Goal: Information Seeking & Learning: Learn about a topic

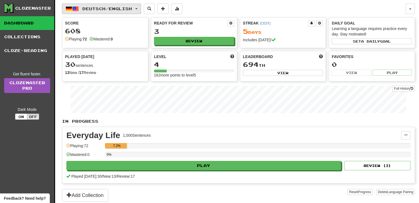
click at [117, 13] on button "Deutsch / English" at bounding box center [101, 9] width 79 height 10
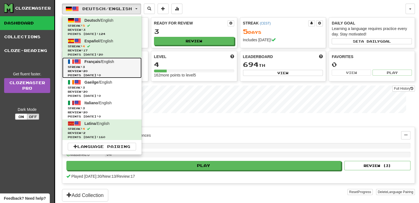
click at [114, 63] on span "Français / English" at bounding box center [99, 62] width 29 height 4
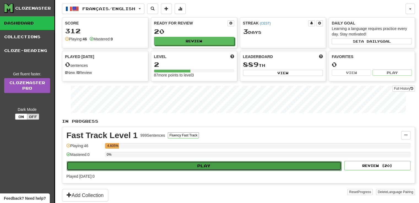
click at [154, 166] on button "Play" at bounding box center [204, 165] width 275 height 9
select select "**"
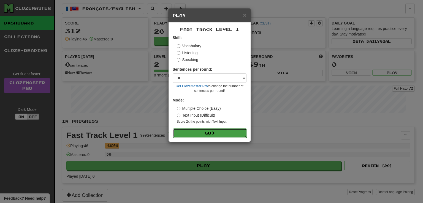
click at [193, 137] on button "Go" at bounding box center [210, 133] width 74 height 9
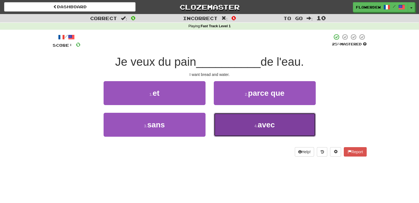
click at [236, 123] on button "4 . avec" at bounding box center [265, 125] width 102 height 24
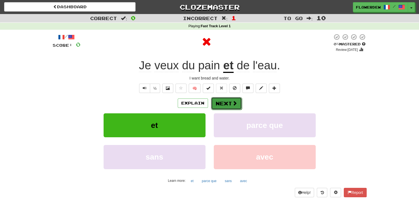
click at [220, 99] on button "Next" at bounding box center [226, 103] width 31 height 13
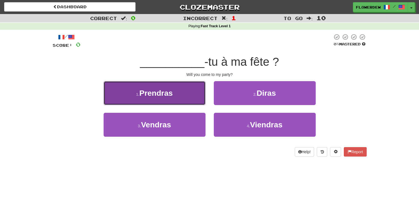
click at [184, 95] on button "1 . Prendras" at bounding box center [155, 93] width 102 height 24
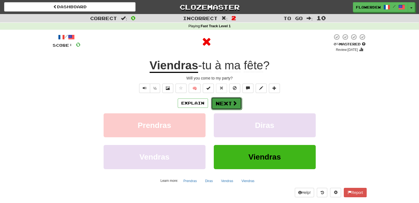
click at [225, 107] on button "Next" at bounding box center [226, 103] width 31 height 13
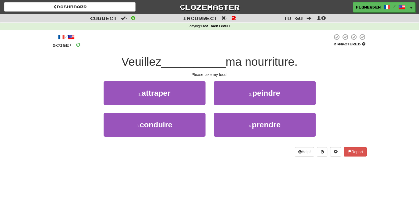
click at [262, 149] on div "Help! Report" at bounding box center [210, 151] width 314 height 9
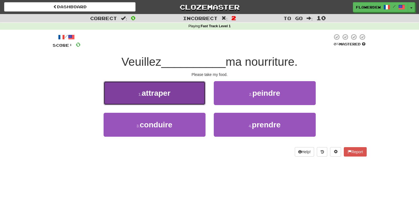
click at [182, 91] on button "1 . attraper" at bounding box center [155, 93] width 102 height 24
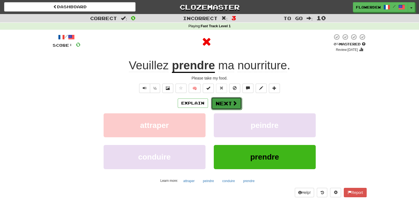
click at [217, 106] on button "Next" at bounding box center [226, 103] width 31 height 13
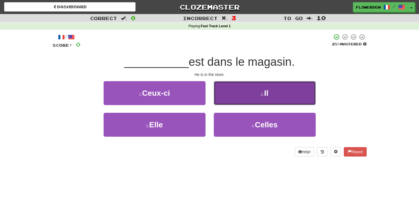
click at [235, 100] on button "2 . Il" at bounding box center [265, 93] width 102 height 24
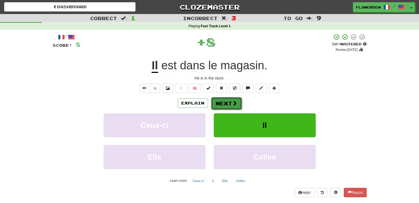
click at [228, 104] on button "Next" at bounding box center [226, 103] width 31 height 13
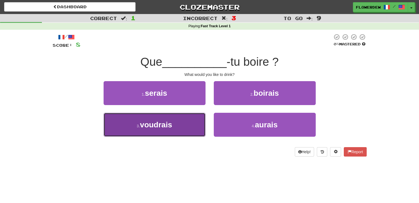
click at [185, 123] on button "3 . voudrais" at bounding box center [155, 125] width 102 height 24
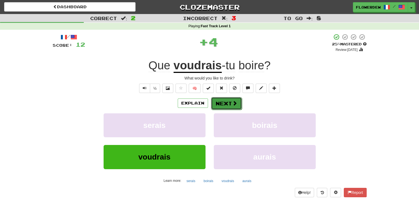
click at [230, 105] on button "Next" at bounding box center [226, 103] width 31 height 13
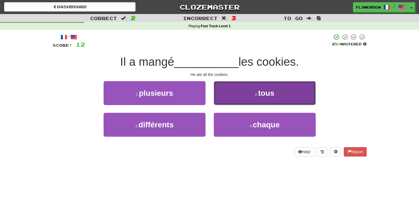
click at [239, 98] on button "2 . tous" at bounding box center [265, 93] width 102 height 24
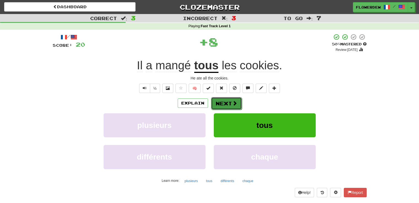
click at [227, 102] on button "Next" at bounding box center [226, 103] width 31 height 13
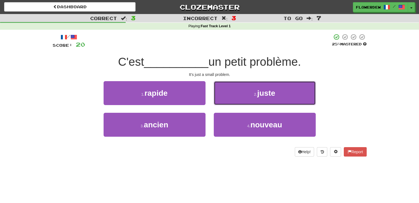
click at [227, 102] on button "2 . juste" at bounding box center [265, 93] width 102 height 24
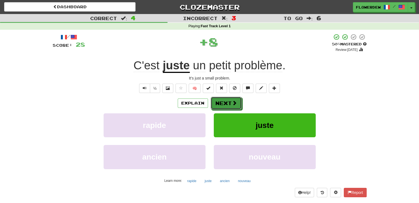
click at [227, 102] on button "Next" at bounding box center [226, 103] width 31 height 13
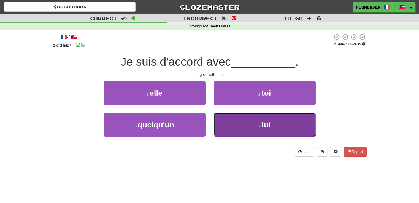
click at [226, 122] on button "4 . lui" at bounding box center [265, 125] width 102 height 24
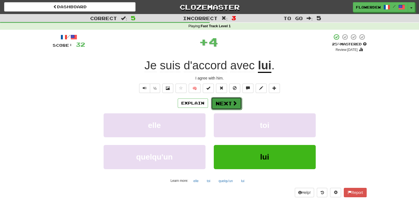
click at [227, 106] on button "Next" at bounding box center [226, 103] width 31 height 13
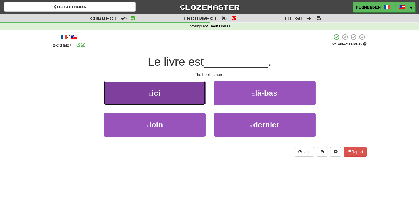
click at [191, 98] on button "1 . ici" at bounding box center [155, 93] width 102 height 24
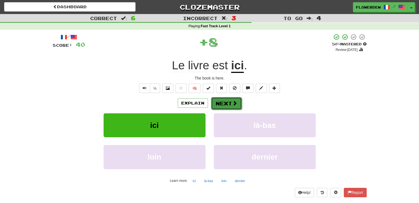
click at [219, 104] on button "Next" at bounding box center [226, 103] width 31 height 13
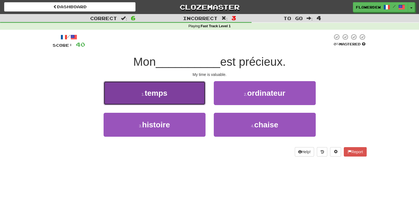
click at [188, 100] on button "1 . temps" at bounding box center [155, 93] width 102 height 24
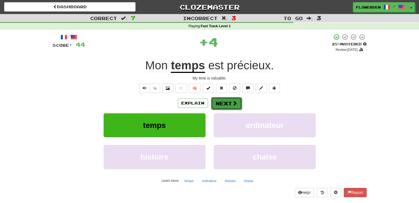
click at [230, 101] on button "Next" at bounding box center [226, 103] width 31 height 13
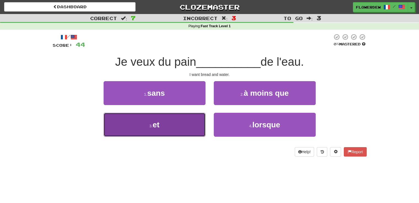
click at [187, 133] on button "3 . et" at bounding box center [155, 125] width 102 height 24
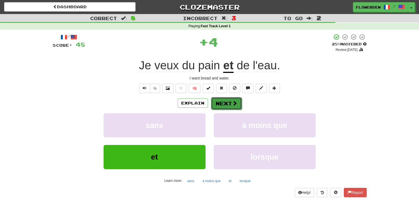
click at [234, 101] on span at bounding box center [234, 103] width 5 height 5
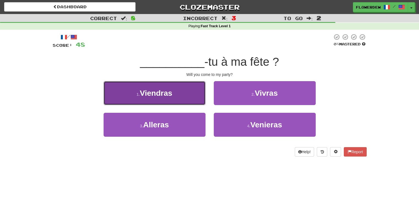
click at [186, 92] on button "1 . Viendras" at bounding box center [155, 93] width 102 height 24
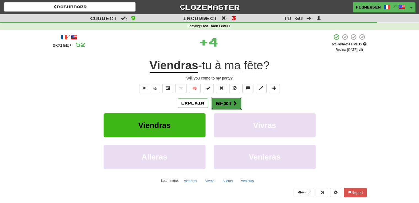
click at [227, 101] on button "Next" at bounding box center [226, 103] width 31 height 13
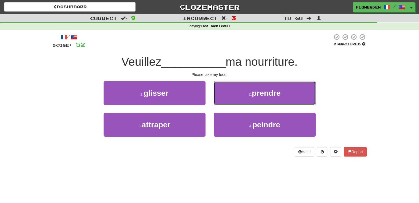
click at [227, 101] on button "2 . prendre" at bounding box center [265, 93] width 102 height 24
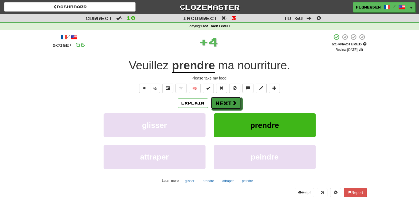
click at [227, 101] on button "Next" at bounding box center [226, 103] width 31 height 13
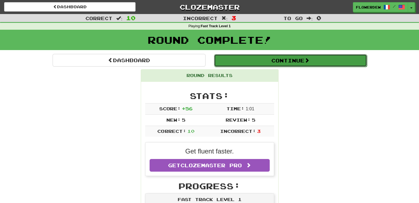
click at [287, 61] on button "Continue" at bounding box center [290, 60] width 153 height 13
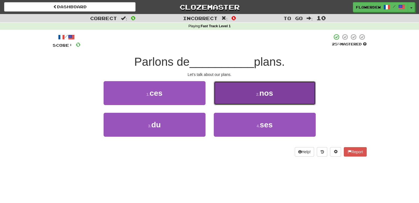
click at [270, 87] on button "2 . nos" at bounding box center [265, 93] width 102 height 24
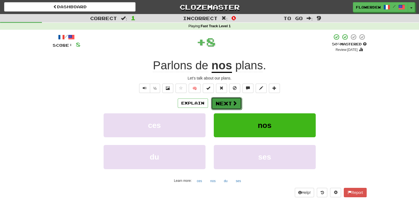
click at [224, 106] on button "Next" at bounding box center [226, 103] width 31 height 13
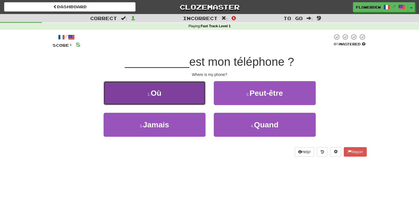
click at [190, 102] on button "1 . Où" at bounding box center [155, 93] width 102 height 24
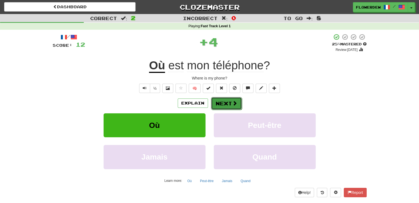
click at [227, 102] on button "Next" at bounding box center [226, 103] width 31 height 13
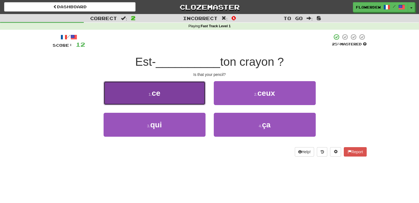
click at [184, 96] on button "1 . ce" at bounding box center [155, 93] width 102 height 24
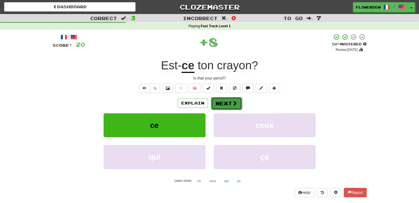
click at [225, 100] on button "Next" at bounding box center [226, 103] width 31 height 13
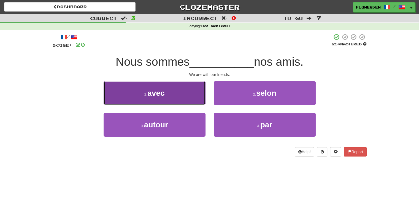
click at [201, 86] on button "1 . avec" at bounding box center [155, 93] width 102 height 24
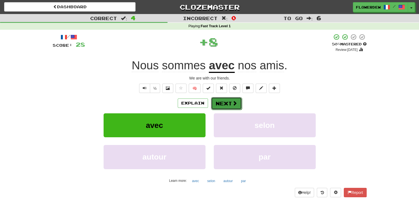
click at [231, 104] on button "Next" at bounding box center [226, 103] width 31 height 13
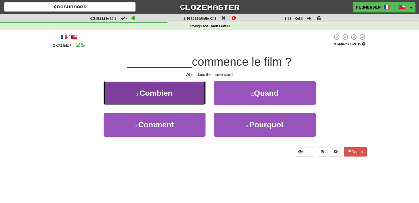
click at [193, 99] on button "1 . Combien" at bounding box center [155, 93] width 102 height 24
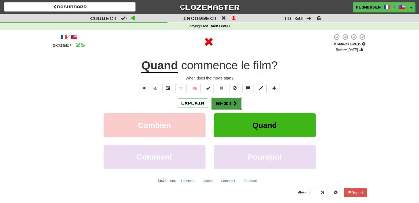
click at [218, 102] on button "Next" at bounding box center [226, 103] width 31 height 13
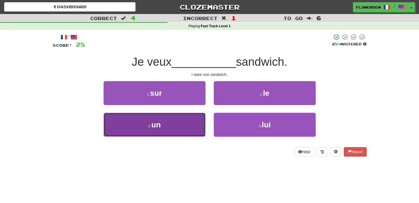
click at [191, 126] on button "3 . un" at bounding box center [155, 125] width 102 height 24
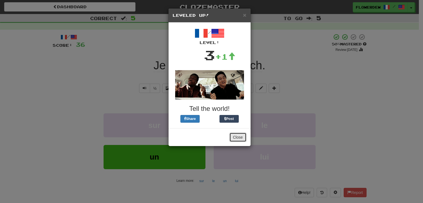
click at [235, 136] on button "Close" at bounding box center [238, 137] width 17 height 9
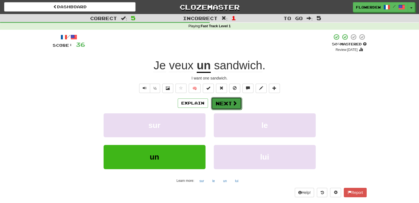
click at [228, 103] on button "Next" at bounding box center [226, 103] width 31 height 13
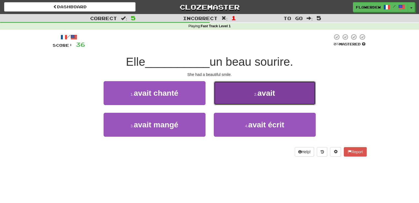
click at [243, 103] on button "2 . avait" at bounding box center [265, 93] width 102 height 24
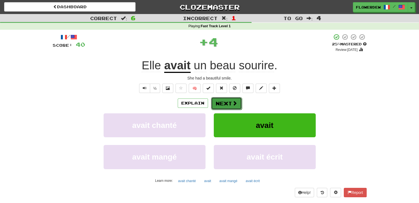
click at [228, 104] on button "Next" at bounding box center [226, 103] width 31 height 13
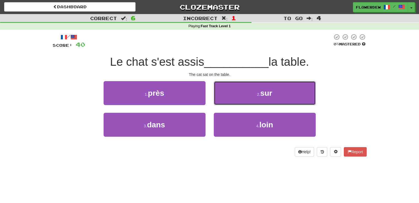
click at [228, 104] on button "2 . sur" at bounding box center [265, 93] width 102 height 24
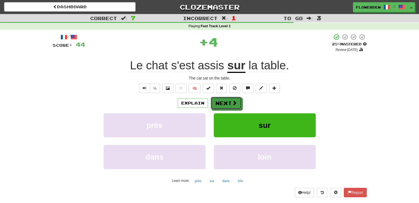
click at [228, 104] on button "Next" at bounding box center [226, 103] width 31 height 13
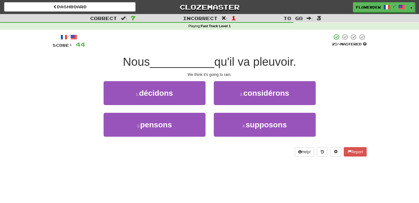
click at [205, 119] on div "3 . pensons" at bounding box center [154, 129] width 110 height 32
click at [210, 124] on div "4 . supposons" at bounding box center [265, 129] width 110 height 32
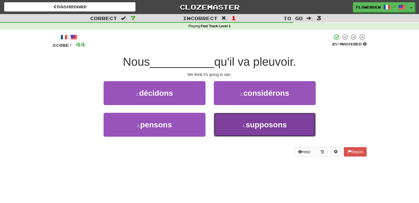
click at [228, 129] on button "4 . supposons" at bounding box center [265, 125] width 102 height 24
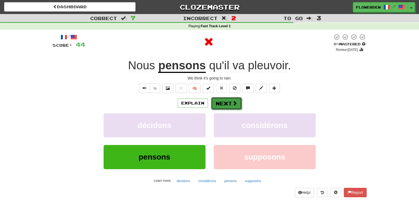
click at [224, 107] on button "Next" at bounding box center [226, 103] width 31 height 13
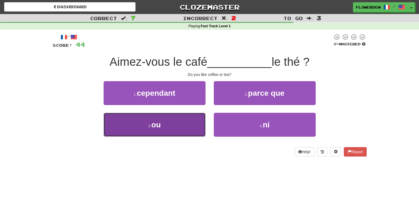
click at [191, 125] on button "3 . ou" at bounding box center [155, 125] width 102 height 24
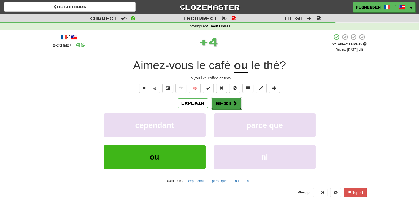
click at [225, 106] on button "Next" at bounding box center [226, 103] width 31 height 13
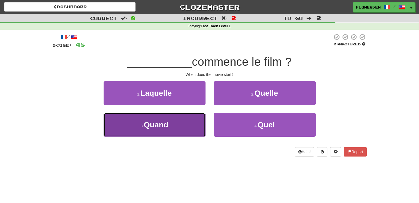
click at [182, 126] on button "3 . Quand" at bounding box center [155, 125] width 102 height 24
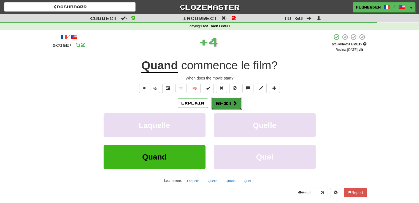
click at [220, 108] on button "Next" at bounding box center [226, 103] width 31 height 13
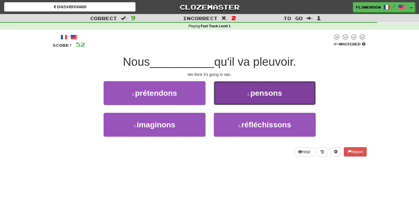
click at [233, 92] on button "2 . pensons" at bounding box center [265, 93] width 102 height 24
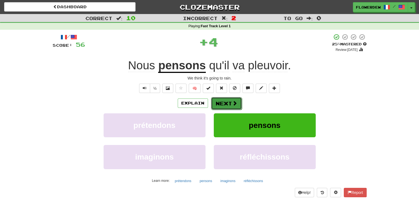
click at [219, 103] on button "Next" at bounding box center [226, 103] width 31 height 13
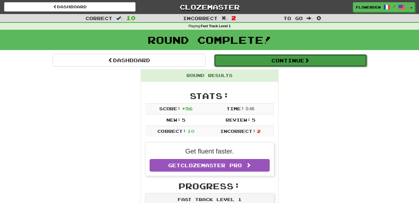
click at [262, 64] on button "Continue" at bounding box center [290, 60] width 153 height 13
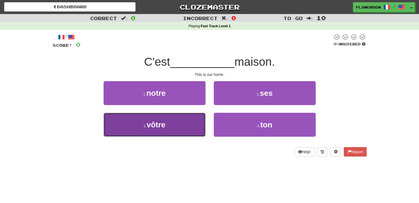
click at [179, 129] on button "3 . vôtre" at bounding box center [155, 125] width 102 height 24
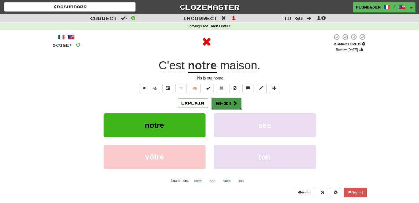
click at [232, 104] on span at bounding box center [234, 103] width 5 height 5
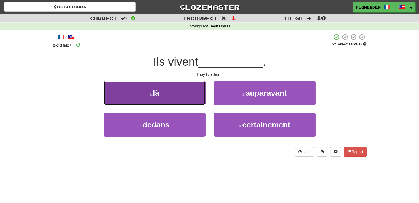
click at [195, 101] on button "1 . là" at bounding box center [155, 93] width 102 height 24
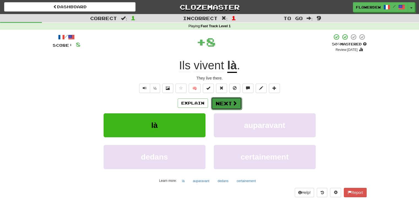
click at [224, 101] on button "Next" at bounding box center [226, 103] width 31 height 13
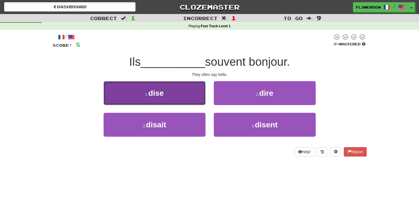
click at [187, 94] on button "1 . dise" at bounding box center [155, 93] width 102 height 24
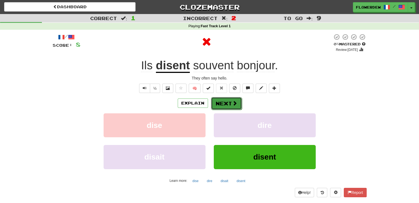
click at [214, 99] on button "Next" at bounding box center [226, 103] width 31 height 13
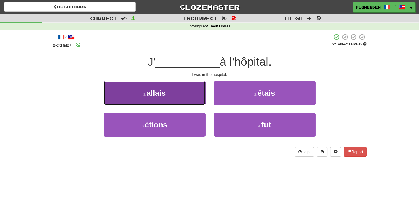
click at [191, 97] on button "1 . allais" at bounding box center [155, 93] width 102 height 24
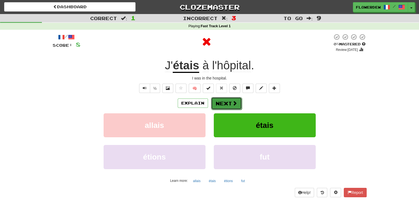
click at [227, 106] on button "Next" at bounding box center [226, 103] width 31 height 13
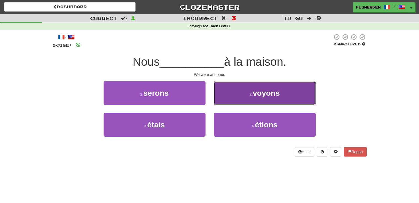
click at [218, 97] on button "2 . voyons" at bounding box center [265, 93] width 102 height 24
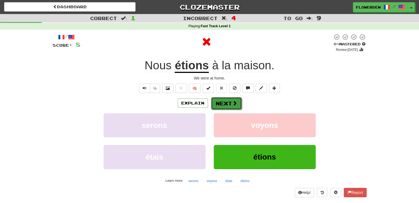
click at [220, 101] on button "Next" at bounding box center [226, 103] width 31 height 13
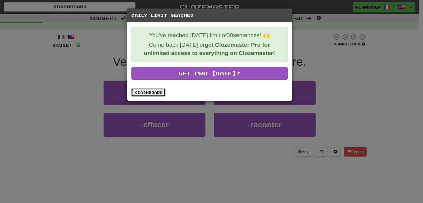
click at [147, 96] on link "Dashboard" at bounding box center [148, 92] width 34 height 8
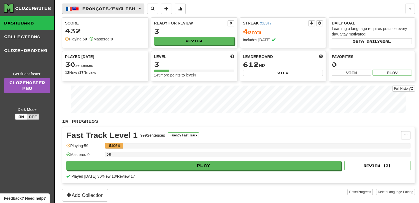
click at [105, 6] on span "Français / English" at bounding box center [108, 8] width 53 height 5
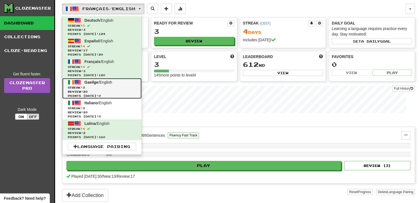
click at [109, 90] on span "Review: 20" at bounding box center [102, 92] width 68 height 4
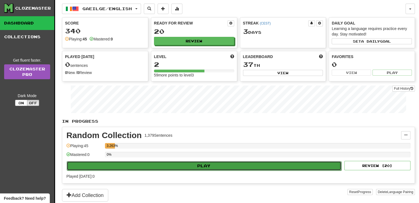
click at [251, 163] on button "Play" at bounding box center [204, 165] width 275 height 9
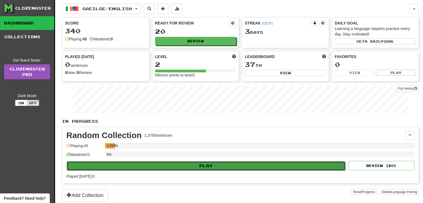
select select "**"
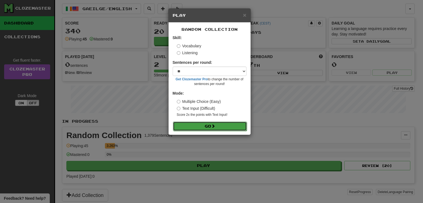
click at [218, 128] on button "Go" at bounding box center [210, 126] width 74 height 9
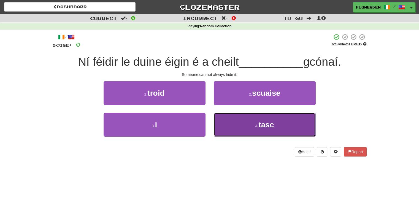
click at [252, 125] on button "4 . tasc" at bounding box center [265, 125] width 102 height 24
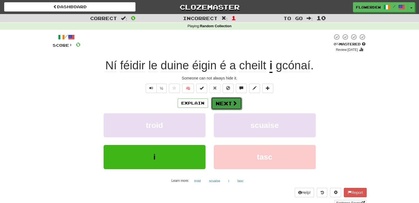
click at [232, 99] on button "Next" at bounding box center [226, 103] width 31 height 13
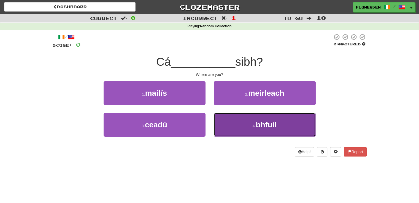
click at [231, 125] on button "4 . bhfuil" at bounding box center [265, 125] width 102 height 24
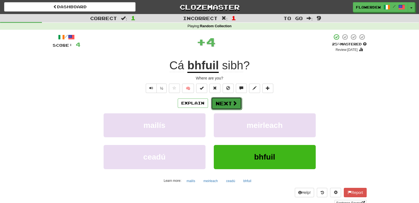
click at [229, 105] on button "Next" at bounding box center [226, 103] width 31 height 13
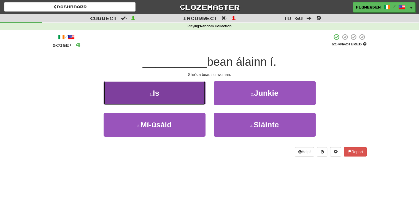
click at [184, 97] on button "1 . Is" at bounding box center [155, 93] width 102 height 24
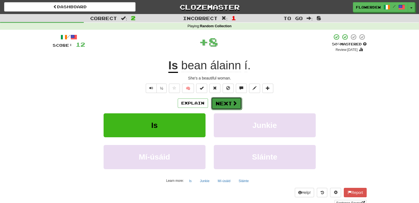
click at [217, 101] on button "Next" at bounding box center [226, 103] width 31 height 13
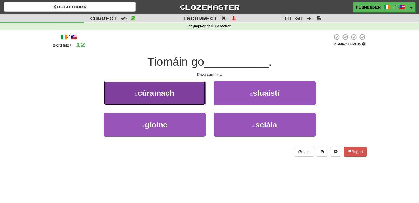
click at [184, 99] on button "1 . cúramach" at bounding box center [155, 93] width 102 height 24
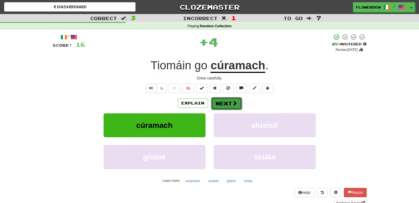
click at [226, 103] on button "Next" at bounding box center [226, 103] width 31 height 13
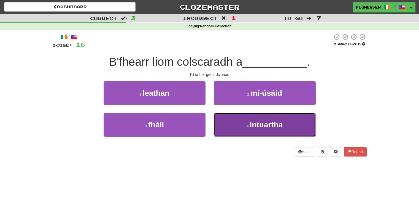
click at [247, 124] on small "4 ." at bounding box center [248, 126] width 3 height 4
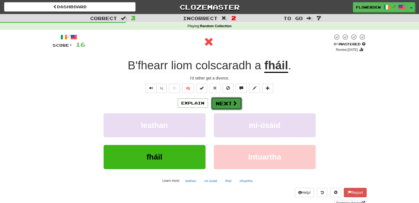
click at [231, 102] on button "Next" at bounding box center [226, 103] width 31 height 13
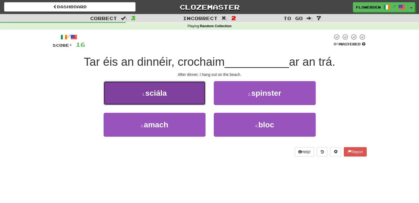
click at [197, 98] on button "1 . sciála" at bounding box center [155, 93] width 102 height 24
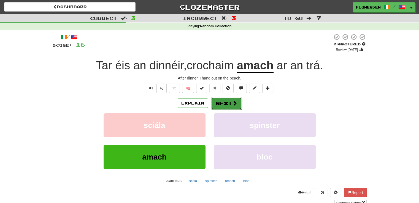
click at [227, 101] on button "Next" at bounding box center [226, 103] width 31 height 13
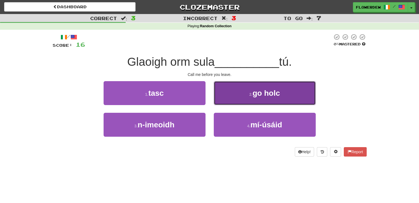
click at [224, 104] on button "2 . go holc" at bounding box center [265, 93] width 102 height 24
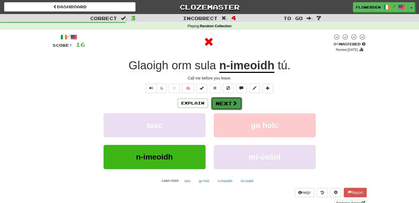
click at [225, 104] on button "Next" at bounding box center [226, 103] width 31 height 13
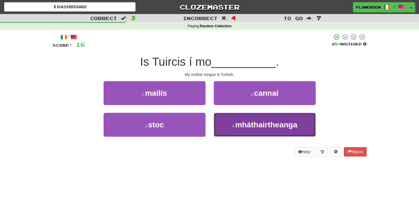
click at [243, 125] on span "mháthairtheanga" at bounding box center [266, 125] width 62 height 9
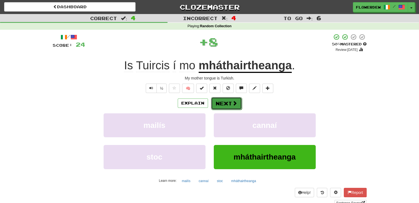
click at [232, 107] on button "Next" at bounding box center [226, 103] width 31 height 13
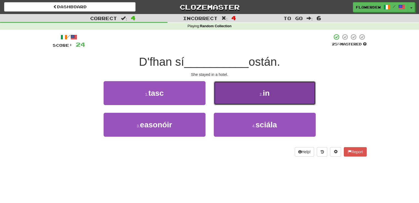
click at [234, 99] on button "2 . in" at bounding box center [265, 93] width 102 height 24
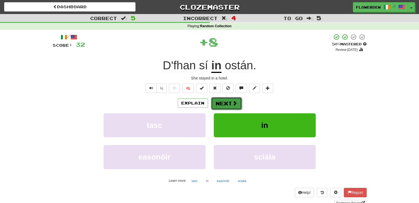
click at [228, 103] on button "Next" at bounding box center [226, 103] width 31 height 13
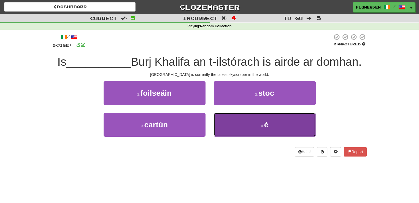
click at [224, 123] on button "4 . é" at bounding box center [265, 125] width 102 height 24
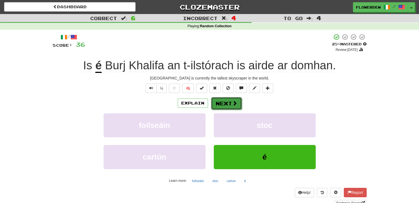
click at [230, 102] on button "Next" at bounding box center [226, 103] width 31 height 13
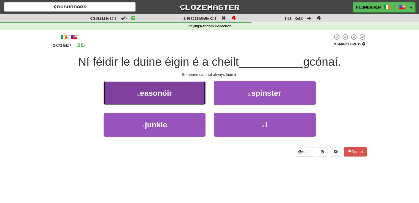
click at [174, 98] on button "1 . easonóir" at bounding box center [155, 93] width 102 height 24
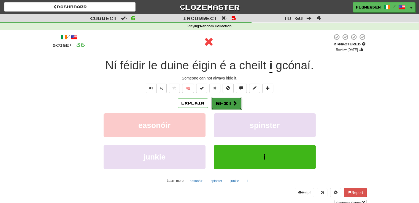
click at [229, 102] on button "Next" at bounding box center [226, 103] width 31 height 13
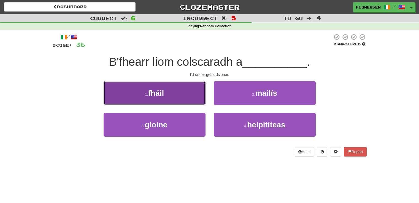
click at [189, 100] on button "1 . fháil" at bounding box center [155, 93] width 102 height 24
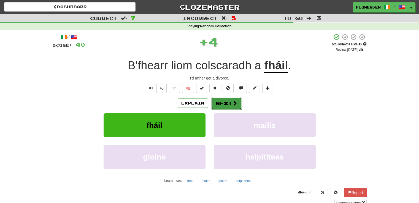
click at [234, 105] on span at bounding box center [234, 103] width 5 height 5
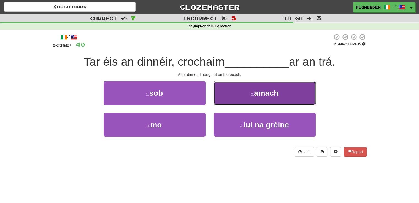
click at [229, 99] on button "2 . amach" at bounding box center [265, 93] width 102 height 24
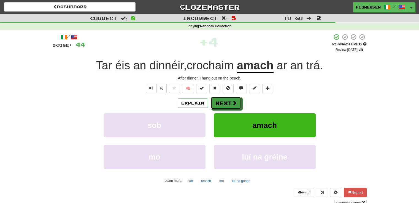
click at [229, 99] on button "Next" at bounding box center [226, 103] width 31 height 13
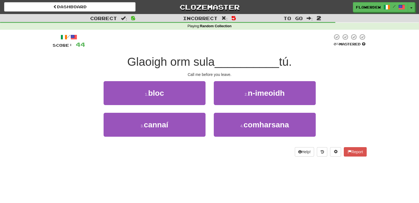
click at [231, 112] on div "2 . n-imeoidh" at bounding box center [265, 97] width 110 height 32
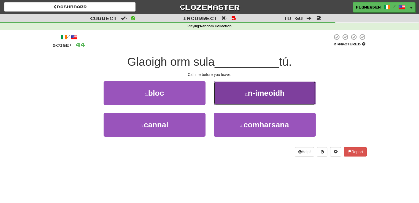
click at [234, 99] on button "2 . n-imeoidh" at bounding box center [265, 93] width 102 height 24
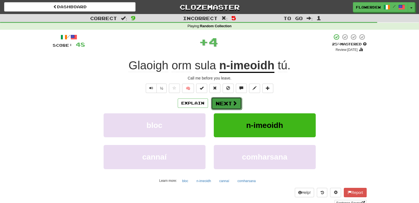
click at [232, 107] on button "Next" at bounding box center [226, 103] width 31 height 13
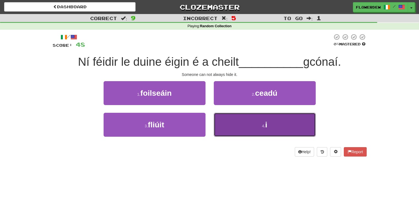
click at [257, 128] on button "4 . i" at bounding box center [265, 125] width 102 height 24
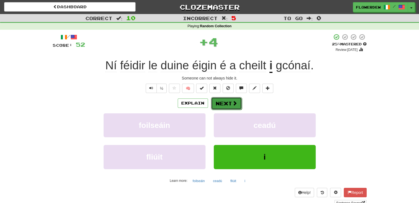
click at [228, 98] on button "Next" at bounding box center [226, 103] width 31 height 13
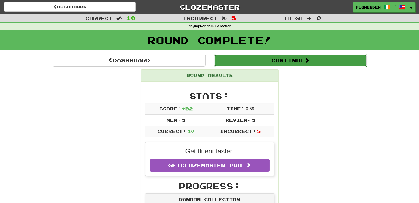
click at [278, 65] on button "Continue" at bounding box center [290, 60] width 153 height 13
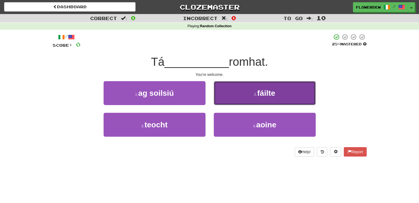
click at [248, 91] on button "2 . fáilte" at bounding box center [265, 93] width 102 height 24
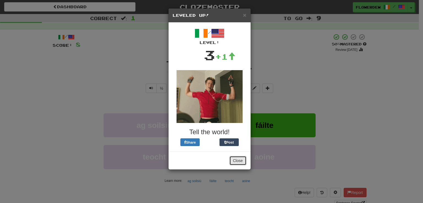
click at [238, 163] on button "Close" at bounding box center [238, 160] width 17 height 9
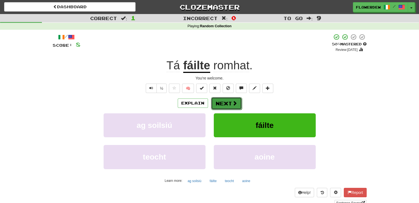
click at [220, 106] on button "Next" at bounding box center [226, 103] width 31 height 13
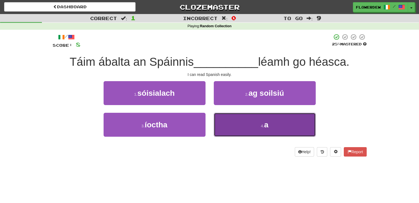
click at [228, 124] on button "4 . a" at bounding box center [265, 125] width 102 height 24
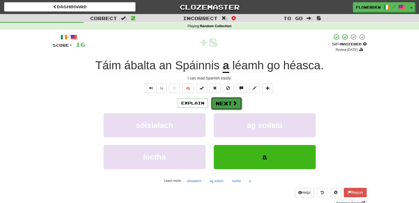
click at [228, 102] on button "Next" at bounding box center [226, 103] width 31 height 13
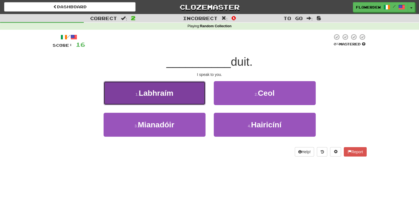
click at [183, 97] on button "1 . Labhraím" at bounding box center [155, 93] width 102 height 24
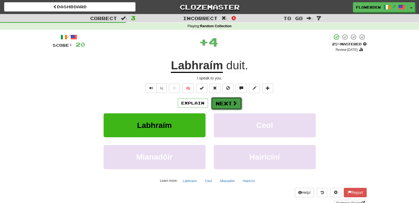
click at [226, 105] on button "Next" at bounding box center [226, 103] width 31 height 13
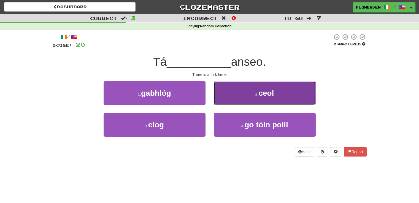
click at [229, 96] on button "2 . ceol" at bounding box center [265, 93] width 102 height 24
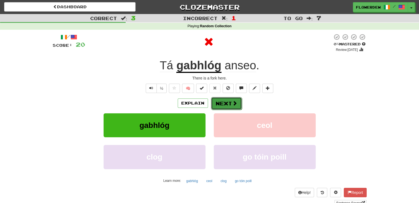
click at [227, 103] on button "Next" at bounding box center [226, 103] width 31 height 13
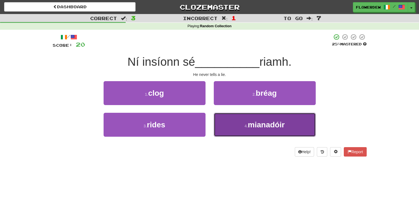
click at [234, 122] on button "4 . mianadóir" at bounding box center [265, 125] width 102 height 24
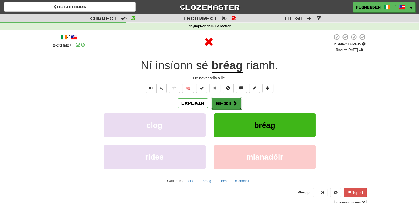
click at [227, 104] on button "Next" at bounding box center [226, 103] width 31 height 13
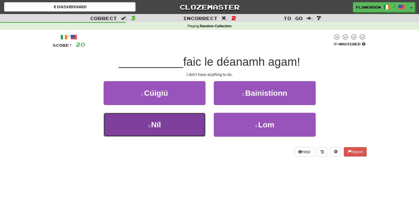
click at [189, 131] on button "3 . Níl" at bounding box center [155, 125] width 102 height 24
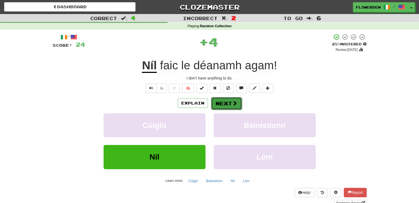
click at [220, 107] on button "Next" at bounding box center [226, 103] width 31 height 13
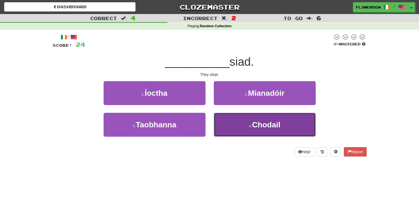
click at [239, 130] on button "4 . Chodail" at bounding box center [265, 125] width 102 height 24
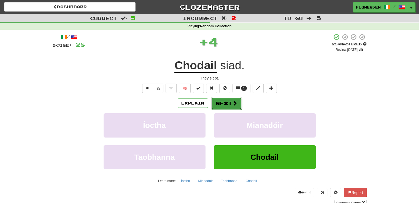
click at [227, 102] on button "Next" at bounding box center [226, 103] width 31 height 13
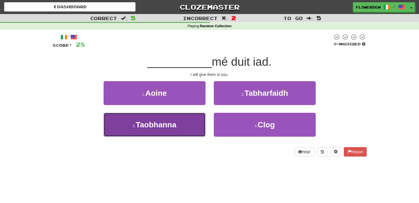
click at [190, 126] on button "3 . Taobhanna" at bounding box center [155, 125] width 102 height 24
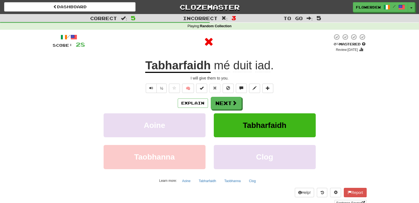
click at [224, 110] on div "Explain Next Aoine Tabharfaidh Taobhanna Clog Learn more: Aoine Tabharfaidh Tao…" at bounding box center [210, 141] width 314 height 88
click at [224, 106] on button "Next" at bounding box center [226, 103] width 31 height 13
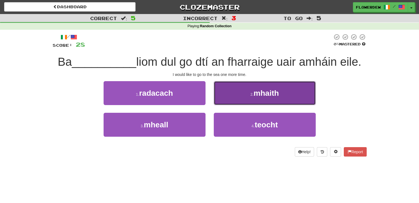
click at [246, 103] on button "2 . mhaith" at bounding box center [265, 93] width 102 height 24
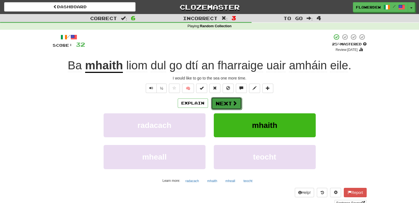
click at [225, 104] on button "Next" at bounding box center [226, 103] width 31 height 13
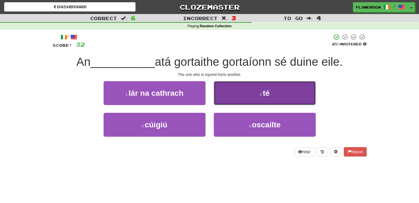
click at [228, 94] on button "2 . té" at bounding box center [265, 93] width 102 height 24
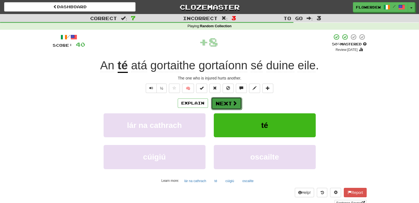
click at [217, 103] on button "Next" at bounding box center [226, 103] width 31 height 13
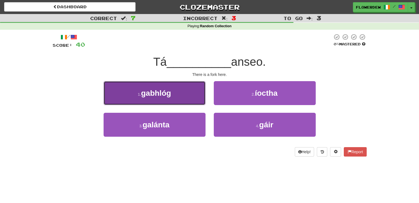
click at [190, 87] on button "1 . gabhlóg" at bounding box center [155, 93] width 102 height 24
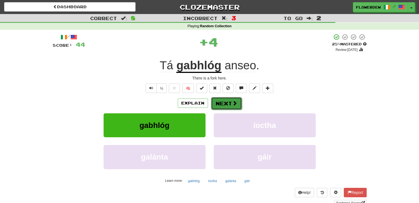
click at [230, 103] on button "Next" at bounding box center [226, 103] width 31 height 13
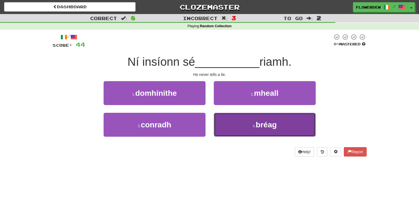
click at [221, 115] on button "4 . bréag" at bounding box center [265, 125] width 102 height 24
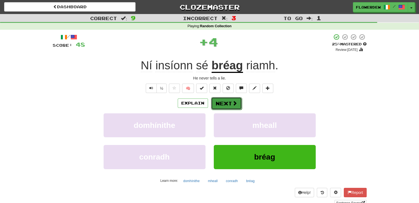
click at [223, 103] on button "Next" at bounding box center [226, 103] width 31 height 13
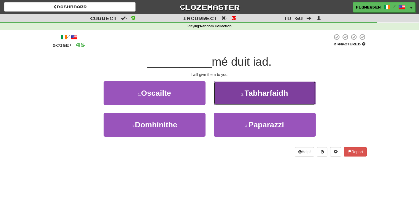
click at [232, 102] on button "2 . Tabharfaidh" at bounding box center [265, 93] width 102 height 24
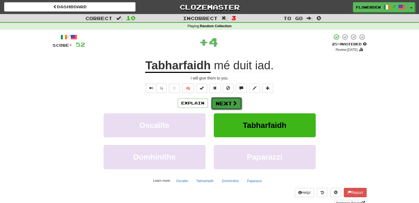
click at [228, 102] on button "Next" at bounding box center [226, 103] width 31 height 13
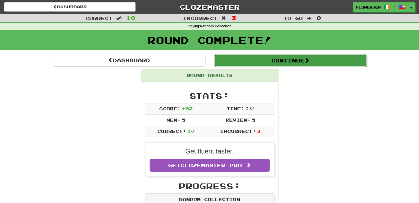
click at [306, 59] on button "Continue" at bounding box center [290, 60] width 153 height 13
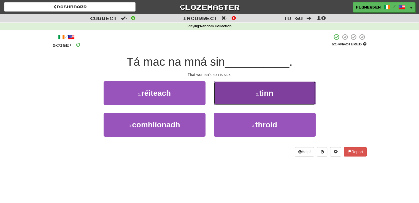
click at [261, 89] on span "tinn" at bounding box center [266, 93] width 14 height 9
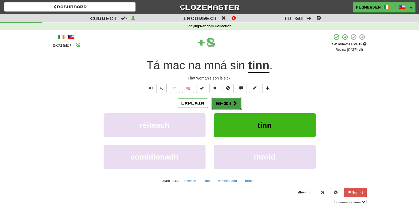
click at [235, 102] on span at bounding box center [234, 103] width 5 height 5
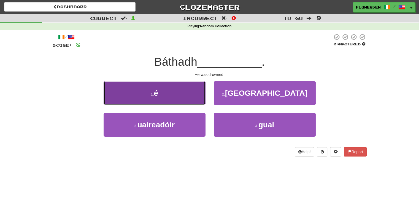
click at [185, 96] on button "1 . é" at bounding box center [155, 93] width 102 height 24
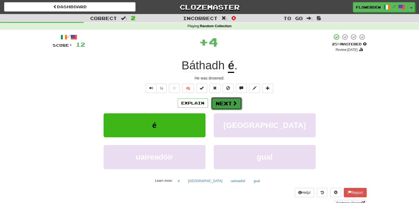
click at [229, 104] on button "Next" at bounding box center [226, 103] width 31 height 13
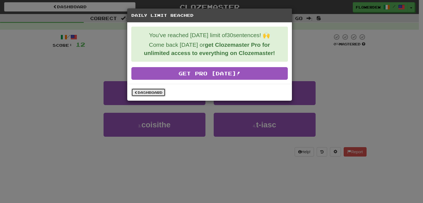
click at [149, 95] on link "Dashboard" at bounding box center [148, 92] width 34 height 8
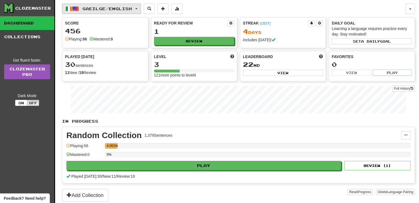
click at [115, 9] on span "Gaeilge / English" at bounding box center [107, 8] width 50 height 5
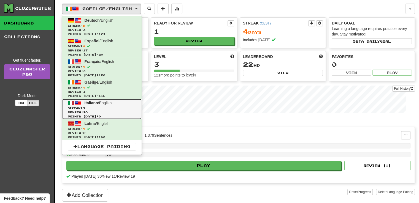
click at [106, 108] on span "Streak: 3" at bounding box center [102, 108] width 68 height 4
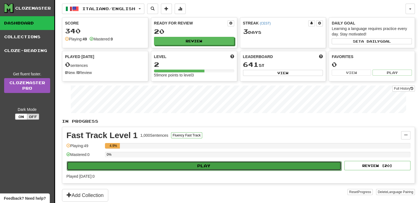
click at [189, 165] on button "Play" at bounding box center [204, 165] width 275 height 9
select select "**"
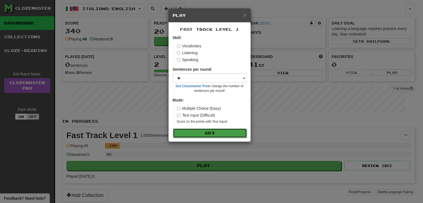
click at [204, 130] on button "Go" at bounding box center [210, 133] width 74 height 9
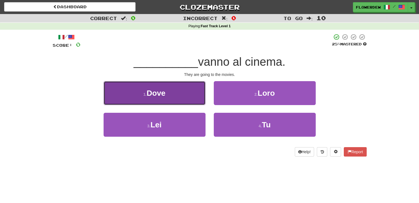
click at [195, 98] on button "1 . Dove" at bounding box center [155, 93] width 102 height 24
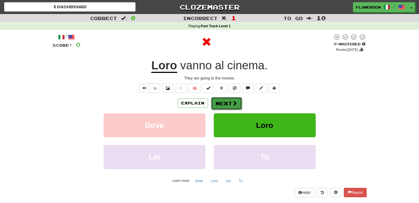
click at [233, 103] on span at bounding box center [234, 103] width 5 height 5
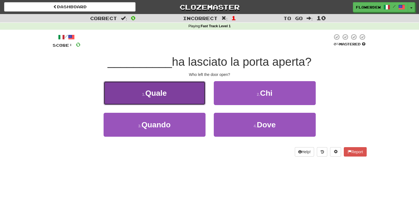
click at [197, 96] on button "1 . [PERSON_NAME]" at bounding box center [155, 93] width 102 height 24
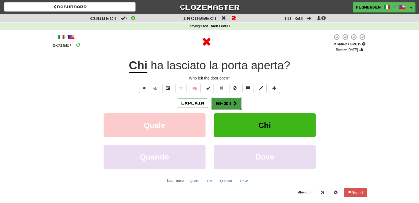
click at [233, 106] on span at bounding box center [234, 103] width 5 height 5
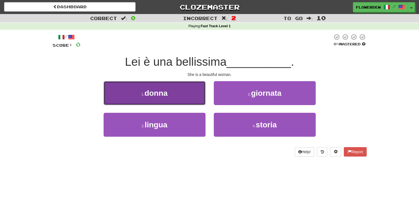
click at [189, 93] on button "1 . donna" at bounding box center [155, 93] width 102 height 24
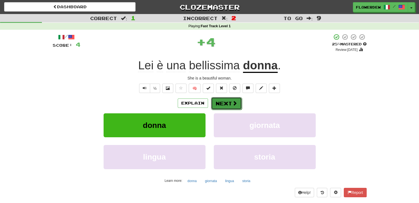
click at [230, 103] on button "Next" at bounding box center [226, 103] width 31 height 13
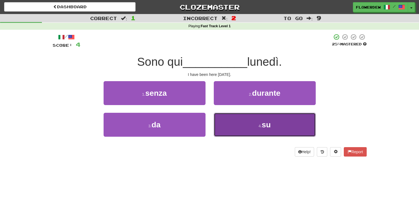
click at [230, 124] on button "4 . su" at bounding box center [265, 125] width 102 height 24
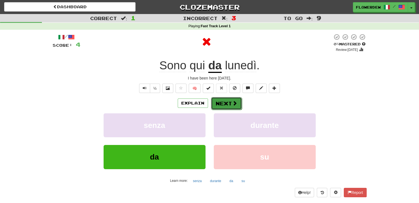
click at [230, 104] on button "Next" at bounding box center [226, 103] width 31 height 13
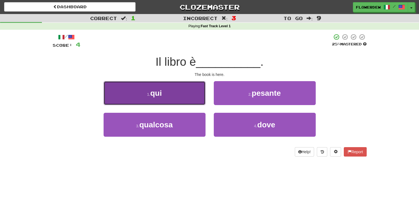
click at [193, 92] on button "1 . qui" at bounding box center [155, 93] width 102 height 24
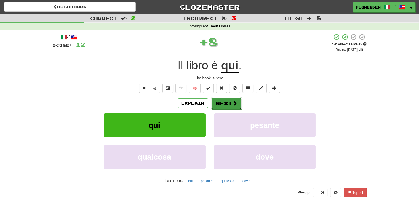
click at [221, 103] on button "Next" at bounding box center [226, 103] width 31 height 13
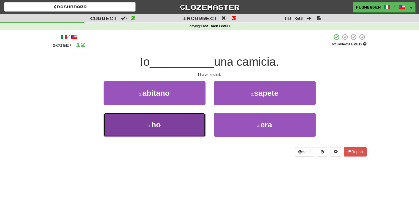
click at [189, 117] on button "3 . ho" at bounding box center [155, 125] width 102 height 24
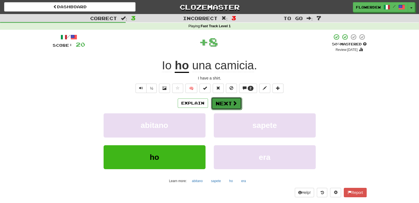
click at [223, 98] on button "Next" at bounding box center [226, 103] width 31 height 13
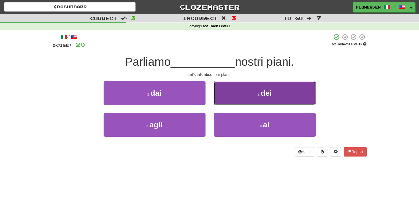
click at [236, 95] on button "2 . dei" at bounding box center [265, 93] width 102 height 24
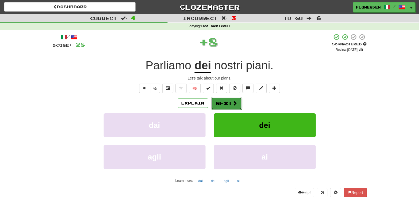
click at [227, 102] on button "Next" at bounding box center [226, 103] width 31 height 13
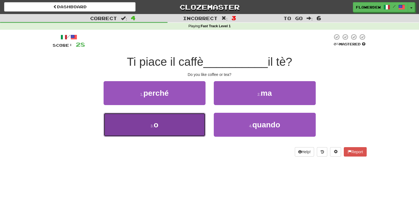
click at [185, 127] on button "3 . o" at bounding box center [155, 125] width 102 height 24
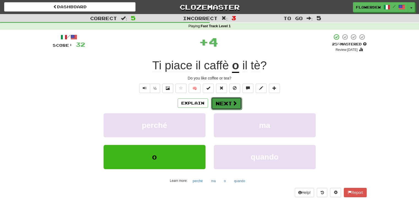
click at [225, 107] on button "Next" at bounding box center [226, 103] width 31 height 13
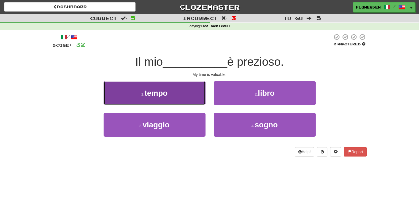
click at [193, 94] on button "1 . tempo" at bounding box center [155, 93] width 102 height 24
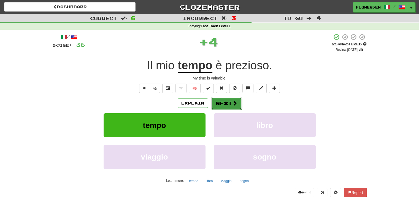
click at [226, 101] on button "Next" at bounding box center [226, 103] width 31 height 13
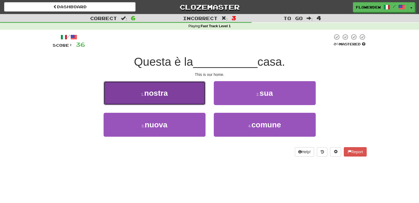
click at [189, 99] on button "1 . nostra" at bounding box center [155, 93] width 102 height 24
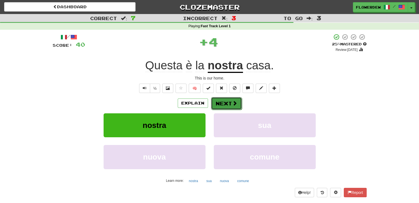
click at [222, 100] on button "Next" at bounding box center [226, 103] width 31 height 13
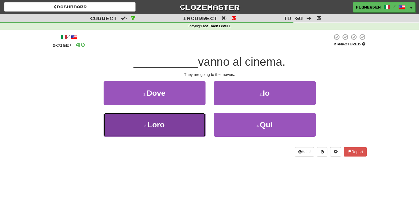
click at [197, 128] on button "3 . Loro" at bounding box center [155, 125] width 102 height 24
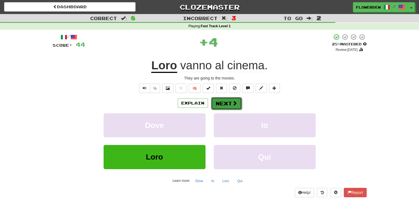
click at [224, 105] on button "Next" at bounding box center [226, 103] width 31 height 13
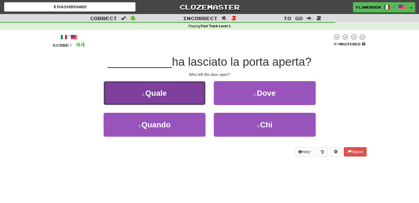
click at [196, 95] on button "1 . Quale" at bounding box center [155, 93] width 102 height 24
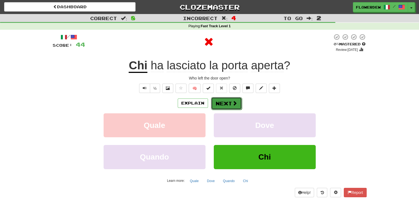
click at [224, 101] on button "Next" at bounding box center [226, 103] width 31 height 13
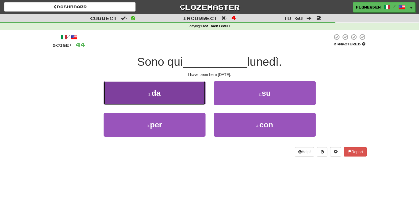
click at [195, 93] on button "1 . da" at bounding box center [155, 93] width 102 height 24
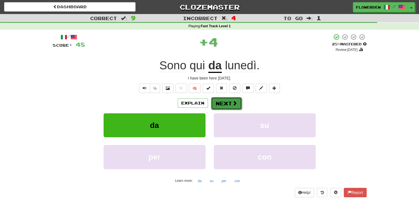
click at [233, 100] on button "Next" at bounding box center [226, 103] width 31 height 13
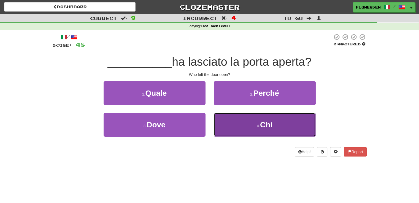
click at [227, 124] on button "4 . Chi" at bounding box center [265, 125] width 102 height 24
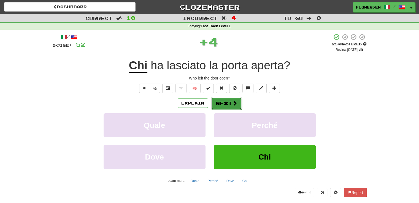
click at [226, 104] on button "Next" at bounding box center [226, 103] width 31 height 13
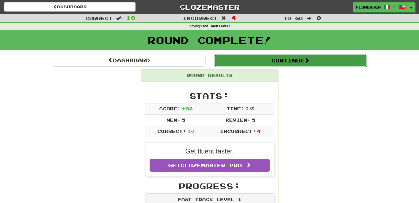
click at [270, 58] on button "Continue" at bounding box center [290, 60] width 153 height 13
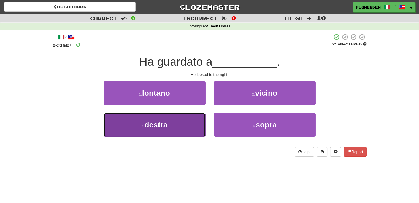
click at [193, 127] on button "3 . destra" at bounding box center [155, 125] width 102 height 24
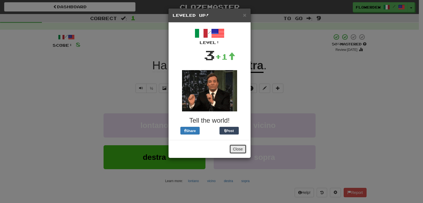
click at [233, 147] on button "Close" at bounding box center [238, 149] width 17 height 9
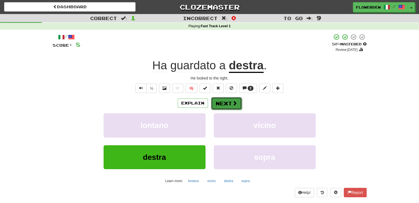
click at [232, 103] on span at bounding box center [234, 103] width 5 height 5
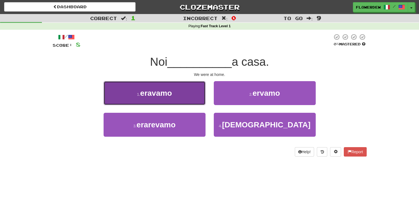
click at [190, 93] on button "1 . eravamo" at bounding box center [155, 93] width 102 height 24
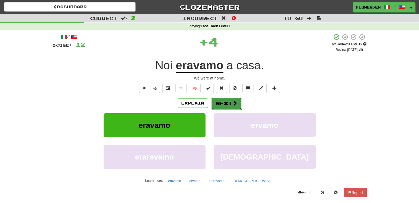
click at [225, 103] on button "Next" at bounding box center [226, 103] width 31 height 13
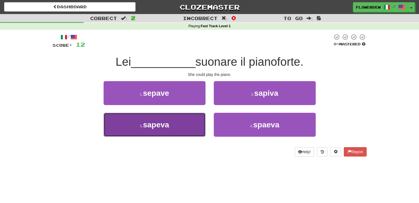
click at [191, 123] on button "3 . sapeva" at bounding box center [155, 125] width 102 height 24
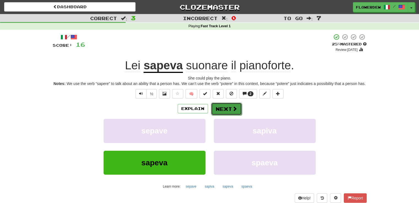
click at [227, 110] on button "Next" at bounding box center [226, 109] width 31 height 13
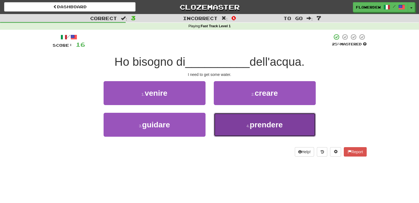
click at [231, 123] on button "4 . prendere" at bounding box center [265, 125] width 102 height 24
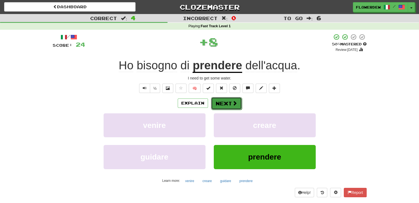
click at [227, 101] on button "Next" at bounding box center [226, 103] width 31 height 13
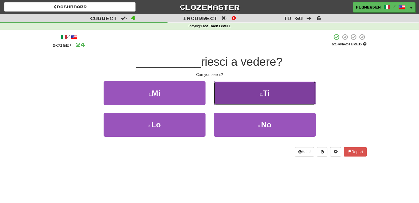
click at [225, 102] on button "2 . Ti" at bounding box center [265, 93] width 102 height 24
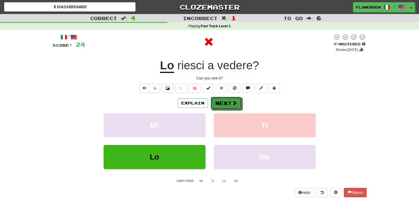
click at [225, 102] on button "Next" at bounding box center [226, 103] width 31 height 13
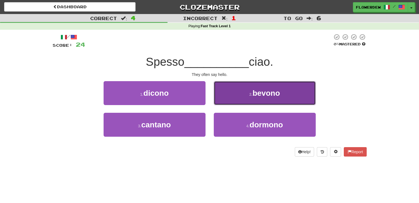
click at [225, 104] on button "2 . bevono" at bounding box center [265, 93] width 102 height 24
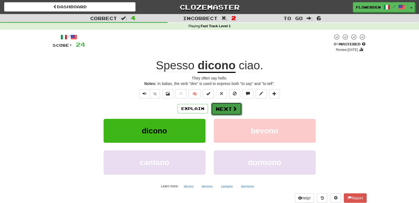
click at [224, 109] on button "Next" at bounding box center [226, 109] width 31 height 13
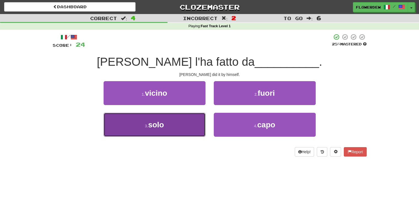
click at [203, 131] on button "3 . solo" at bounding box center [155, 125] width 102 height 24
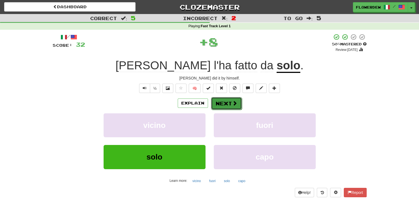
click at [235, 99] on button "Next" at bounding box center [226, 103] width 31 height 13
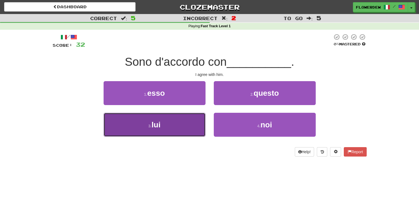
click at [182, 121] on button "3 . lui" at bounding box center [155, 125] width 102 height 24
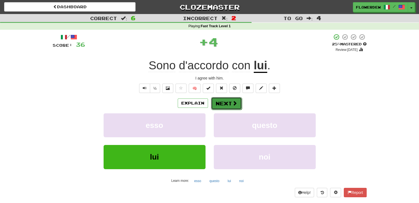
click at [226, 101] on button "Next" at bounding box center [226, 103] width 31 height 13
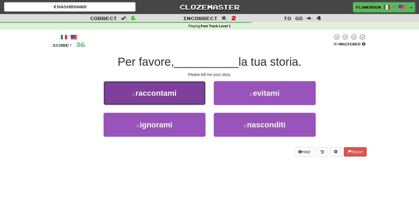
click at [200, 96] on button "1 . raccontami" at bounding box center [155, 93] width 102 height 24
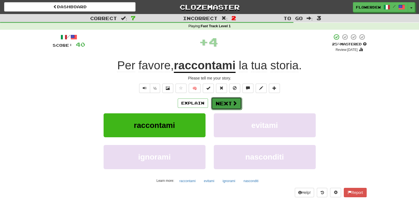
click at [227, 105] on button "Next" at bounding box center [226, 103] width 31 height 13
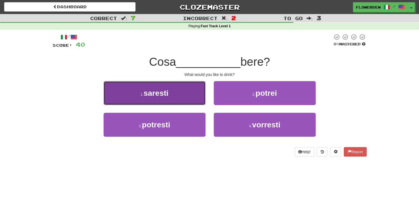
click at [177, 96] on button "1 . saresti" at bounding box center [155, 93] width 102 height 24
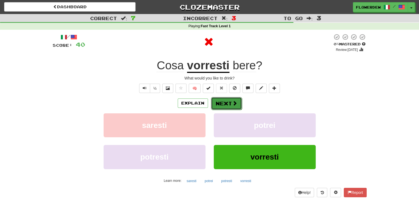
click at [218, 103] on button "Next" at bounding box center [226, 103] width 31 height 13
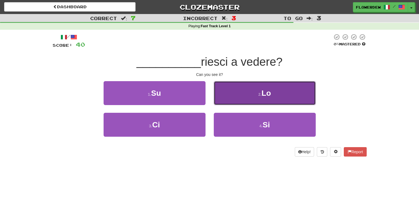
click at [233, 102] on button "2 . Lo" at bounding box center [265, 93] width 102 height 24
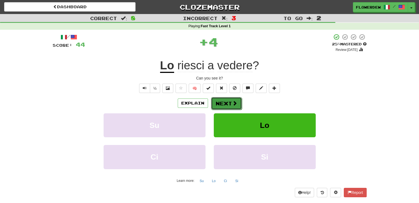
click at [230, 103] on button "Next" at bounding box center [226, 103] width 31 height 13
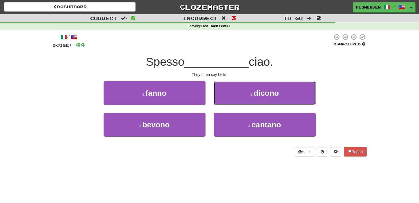
click at [230, 103] on button "2 . dicono" at bounding box center [265, 93] width 102 height 24
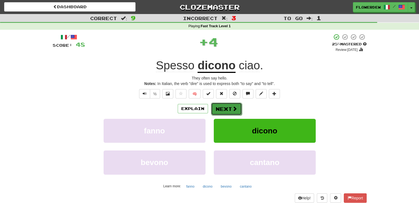
click at [230, 105] on button "Next" at bounding box center [226, 109] width 31 height 13
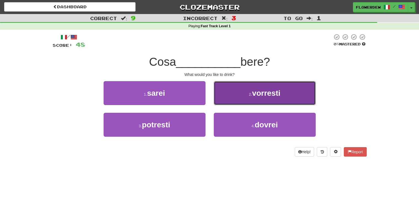
click at [227, 97] on button "2 . vorresti" at bounding box center [265, 93] width 102 height 24
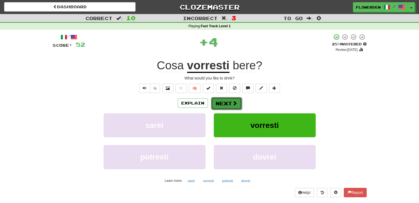
click at [228, 104] on button "Next" at bounding box center [226, 103] width 31 height 13
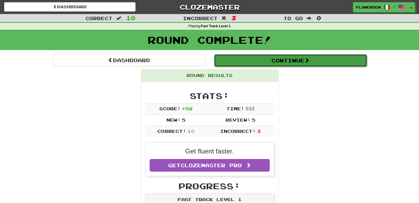
click at [270, 64] on button "Continue" at bounding box center [290, 60] width 153 height 13
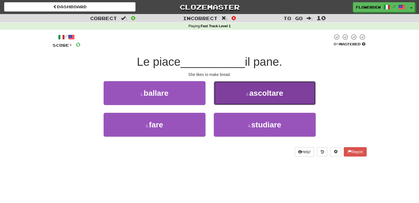
click at [242, 85] on button "2 . ascoltare" at bounding box center [265, 93] width 102 height 24
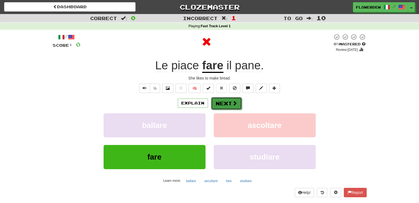
click at [229, 105] on button "Next" at bounding box center [226, 103] width 31 height 13
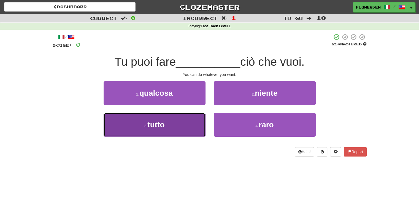
click at [195, 119] on button "3 . tutto" at bounding box center [155, 125] width 102 height 24
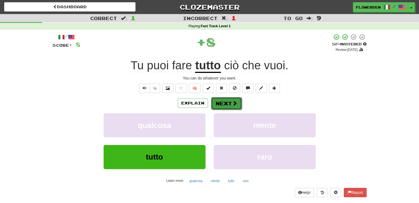
click at [231, 101] on button "Next" at bounding box center [226, 103] width 31 height 13
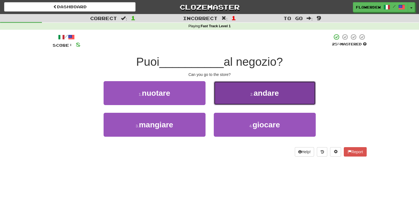
click at [234, 93] on button "2 . andare" at bounding box center [265, 93] width 102 height 24
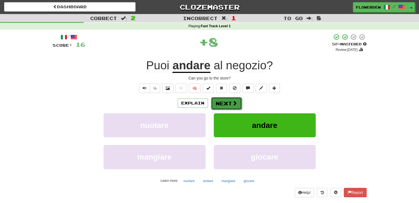
click at [228, 99] on button "Next" at bounding box center [226, 103] width 31 height 13
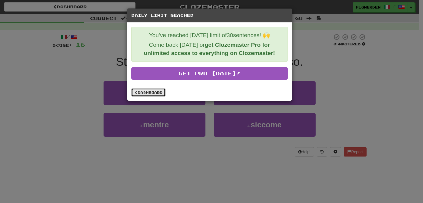
click at [157, 91] on link "Dashboard" at bounding box center [148, 92] width 34 height 8
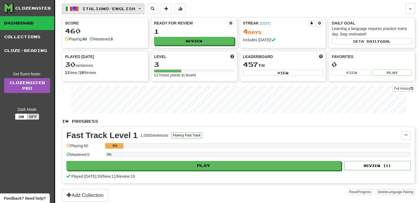
click at [78, 9] on span "button" at bounding box center [75, 9] width 7 height 7
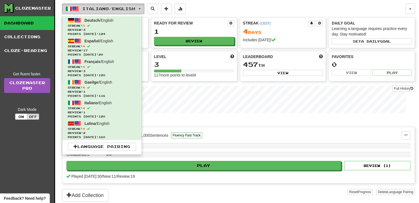
click at [78, 9] on span "button" at bounding box center [75, 9] width 7 height 7
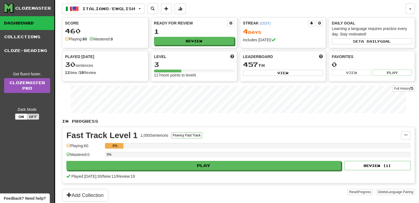
click at [236, 127] on div "Fast Track Level 1 1,000 Sentences Fluency Fast Track Manage Sentences Unpin fr…" at bounding box center [238, 155] width 352 height 56
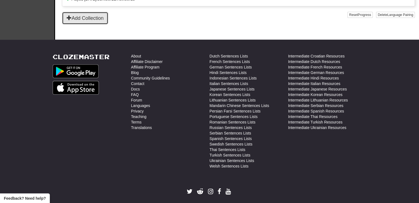
click at [92, 15] on button "Add Collection" at bounding box center [85, 18] width 46 height 13
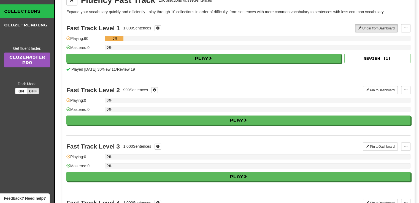
scroll to position [0, 0]
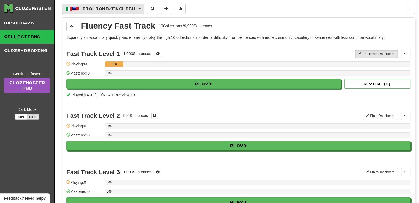
click at [82, 5] on button "Italiano / English" at bounding box center [103, 9] width 82 height 10
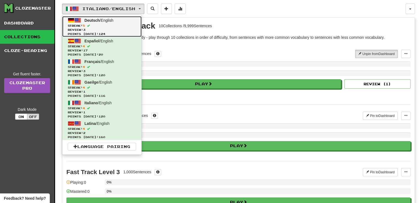
click at [91, 20] on span "Deutsch" at bounding box center [92, 20] width 15 height 4
